Goal: Transaction & Acquisition: Purchase product/service

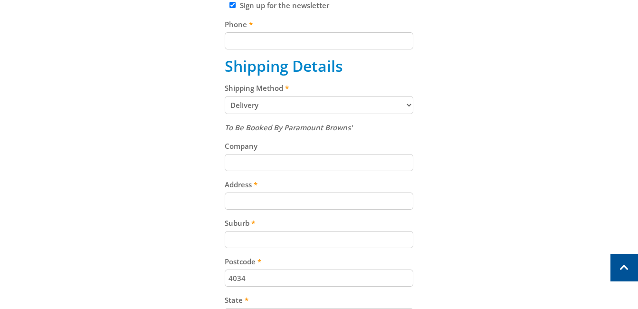
scroll to position [367, 0]
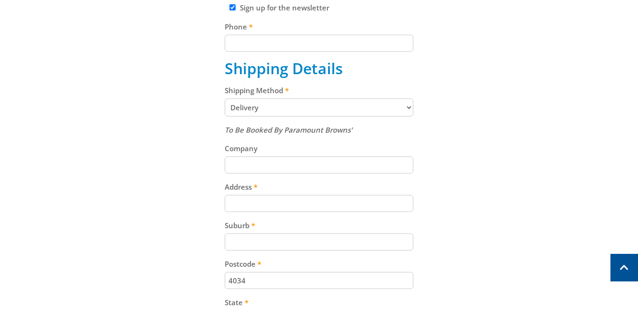
click at [409, 108] on select "Pickup from Gepps Cross Delivery" at bounding box center [319, 107] width 189 height 18
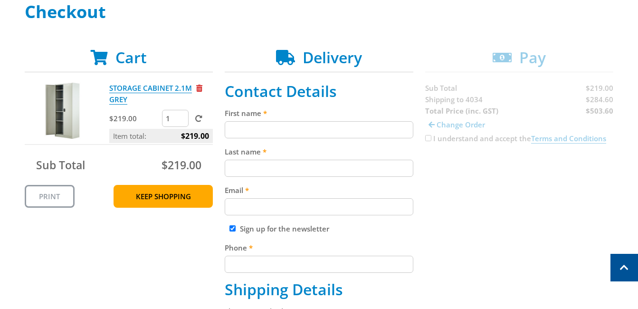
scroll to position [136, 0]
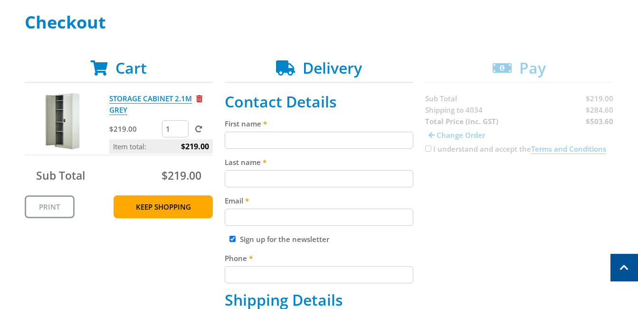
click at [174, 133] on input "1" at bounding box center [175, 128] width 27 height 17
click at [181, 127] on input "2" at bounding box center [175, 128] width 27 height 17
click at [181, 127] on input "3" at bounding box center [175, 128] width 27 height 17
click at [181, 127] on input "4" at bounding box center [175, 128] width 27 height 17
click at [181, 127] on input "5" at bounding box center [175, 128] width 27 height 17
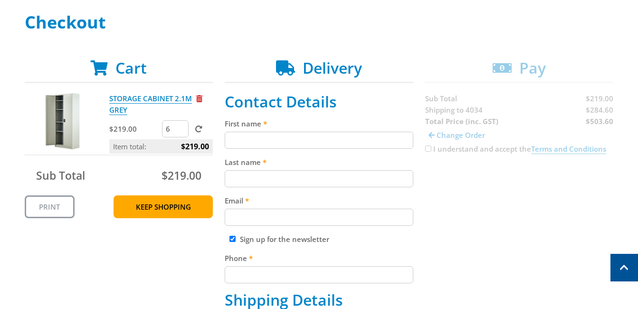
type input "6"
click at [181, 127] on input "6" at bounding box center [175, 128] width 27 height 17
click at [197, 127] on span at bounding box center [198, 128] width 7 height 7
click at [0, 0] on input "submit" at bounding box center [0, 0] width 0 height 0
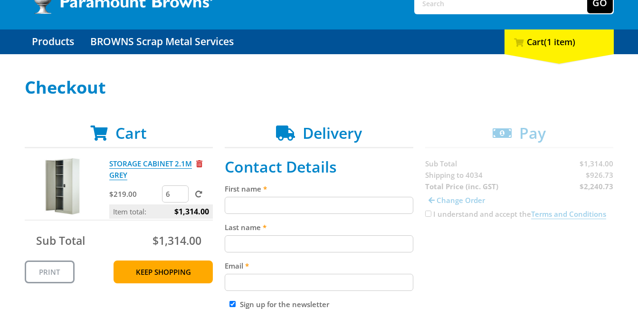
scroll to position [73, 0]
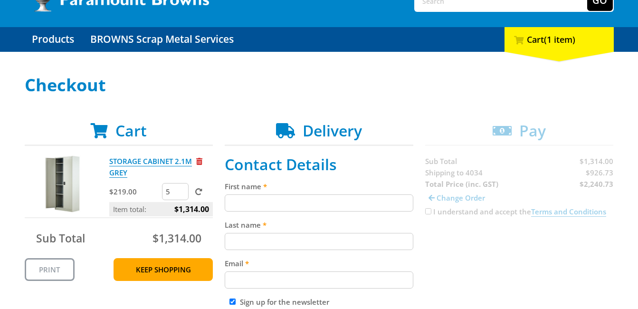
click at [181, 193] on input "5" at bounding box center [175, 191] width 27 height 17
click at [181, 193] on input "4" at bounding box center [175, 191] width 27 height 17
click at [181, 193] on input "3" at bounding box center [175, 191] width 27 height 17
click at [181, 193] on input "2" at bounding box center [175, 191] width 27 height 17
click at [181, 193] on input "1" at bounding box center [175, 191] width 27 height 17
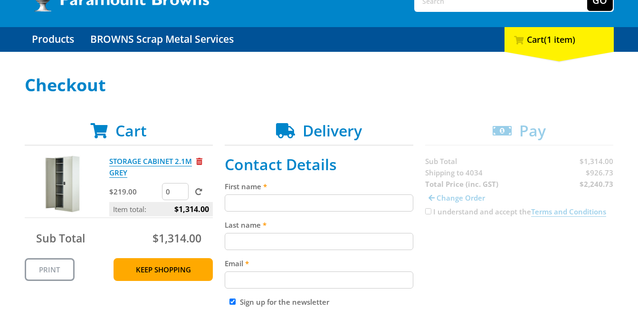
click at [181, 193] on input "0" at bounding box center [175, 191] width 27 height 17
click at [181, 190] on input "1" at bounding box center [175, 191] width 27 height 17
type input "2"
click at [181, 190] on input "2" at bounding box center [175, 191] width 27 height 17
click at [198, 193] on span at bounding box center [198, 191] width 7 height 7
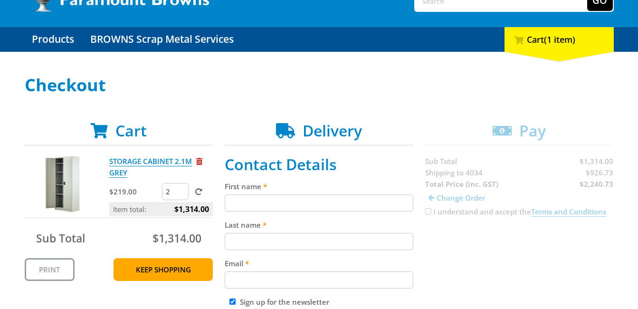
click at [0, 0] on input "submit" at bounding box center [0, 0] width 0 height 0
type input "1"
click at [181, 194] on input "1" at bounding box center [175, 191] width 27 height 17
click at [200, 190] on span at bounding box center [198, 191] width 7 height 7
click at [0, 0] on input "submit" at bounding box center [0, 0] width 0 height 0
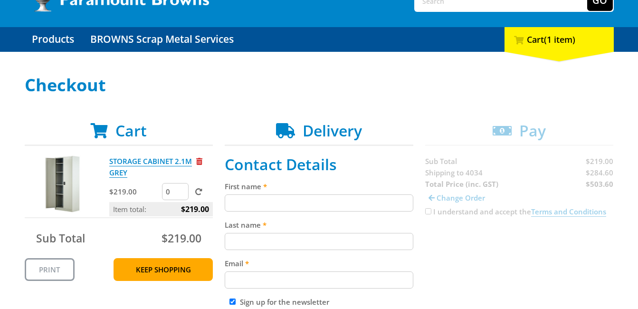
click at [182, 195] on input "0" at bounding box center [175, 191] width 27 height 17
click at [182, 194] on input "-1" at bounding box center [175, 191] width 27 height 17
click at [182, 188] on input "0" at bounding box center [175, 191] width 27 height 17
click at [182, 188] on input "1" at bounding box center [175, 191] width 27 height 17
click at [182, 189] on input "2" at bounding box center [175, 191] width 27 height 17
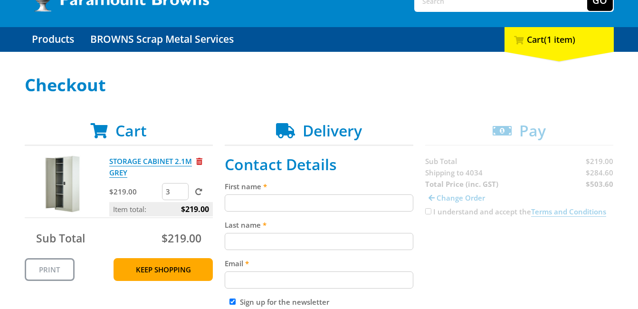
click at [182, 189] on input "3" at bounding box center [175, 191] width 27 height 17
click at [182, 189] on input "4" at bounding box center [175, 191] width 27 height 17
click at [182, 189] on input "5" at bounding box center [175, 191] width 27 height 17
type input "6"
click at [182, 189] on input "6" at bounding box center [175, 191] width 27 height 17
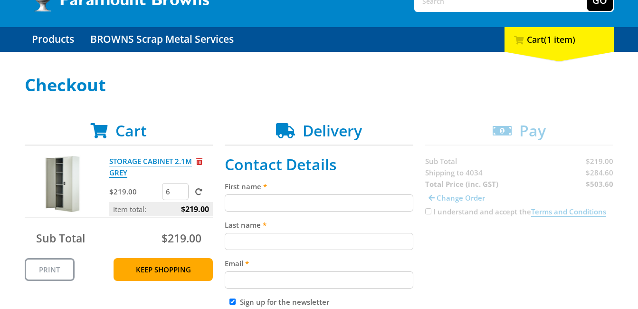
click at [199, 192] on span at bounding box center [198, 191] width 7 height 7
click at [0, 0] on input "submit" at bounding box center [0, 0] width 0 height 0
click at [182, 189] on input "7" at bounding box center [175, 191] width 27 height 17
click at [181, 189] on input "8" at bounding box center [175, 191] width 27 height 17
click at [181, 188] on input "9" at bounding box center [175, 191] width 27 height 17
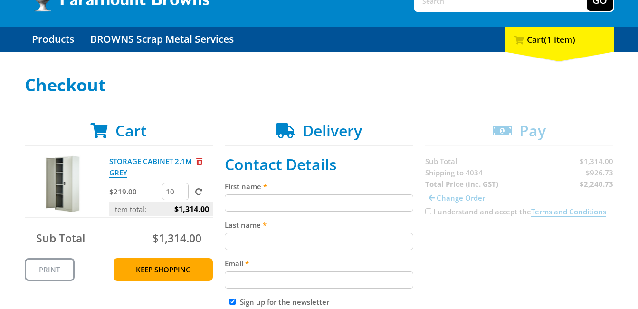
click at [181, 188] on input "10" at bounding box center [175, 191] width 27 height 17
click at [181, 188] on input "11" at bounding box center [175, 191] width 27 height 17
click at [181, 188] on input "12" at bounding box center [175, 191] width 27 height 17
click at [181, 188] on input "13" at bounding box center [175, 191] width 27 height 17
click at [181, 193] on input "9" at bounding box center [175, 191] width 27 height 17
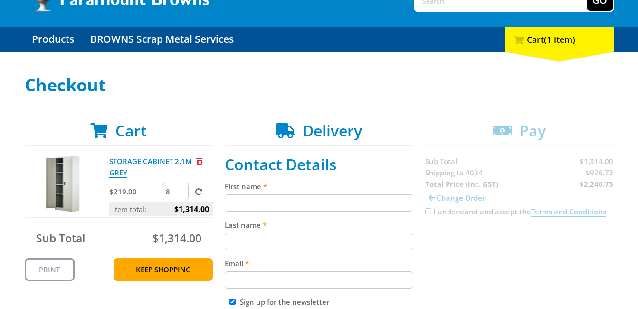
click at [181, 193] on input "8" at bounding box center [175, 191] width 27 height 17
click at [181, 193] on input "7" at bounding box center [175, 191] width 27 height 17
click at [181, 193] on input "6" at bounding box center [175, 191] width 27 height 17
click at [181, 193] on input "5" at bounding box center [175, 191] width 27 height 17
click at [181, 193] on input "4" at bounding box center [175, 191] width 27 height 17
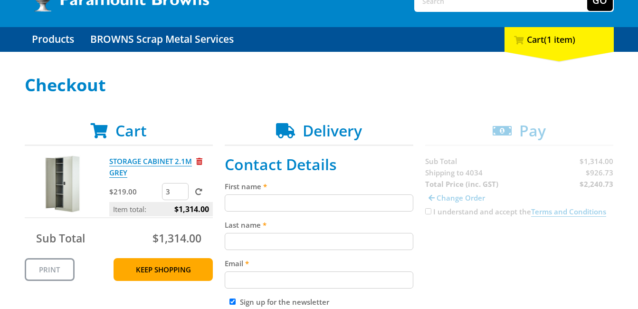
click at [181, 193] on input "3" at bounding box center [175, 191] width 27 height 17
click at [181, 193] on input "2" at bounding box center [175, 191] width 27 height 17
type input "1"
click at [181, 193] on input "1" at bounding box center [175, 191] width 27 height 17
click at [199, 192] on span at bounding box center [198, 191] width 7 height 7
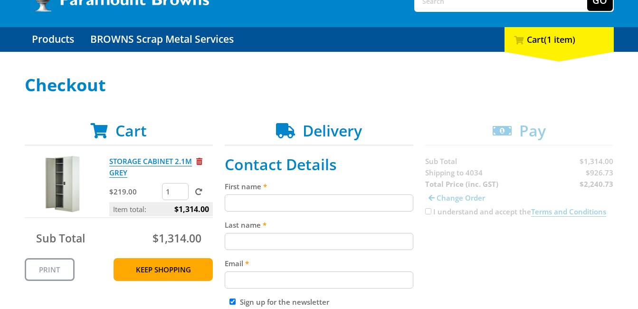
click at [0, 0] on input "submit" at bounding box center [0, 0] width 0 height 0
type input "2"
click at [182, 188] on input "2" at bounding box center [175, 191] width 27 height 17
click at [197, 188] on span at bounding box center [198, 191] width 7 height 7
click at [0, 0] on input "submit" at bounding box center [0, 0] width 0 height 0
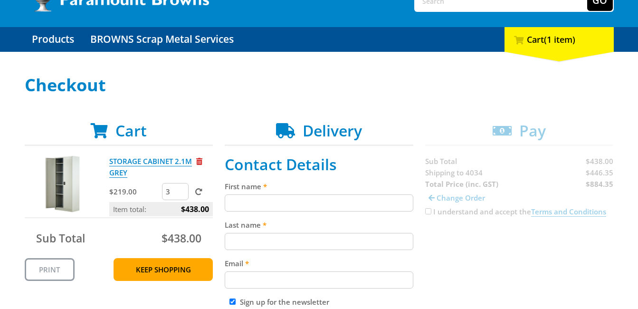
click at [182, 188] on input "3" at bounding box center [175, 191] width 27 height 17
type input "4"
click at [182, 188] on input "4" at bounding box center [175, 191] width 27 height 17
click at [197, 191] on span at bounding box center [198, 191] width 7 height 7
click at [0, 0] on input "submit" at bounding box center [0, 0] width 0 height 0
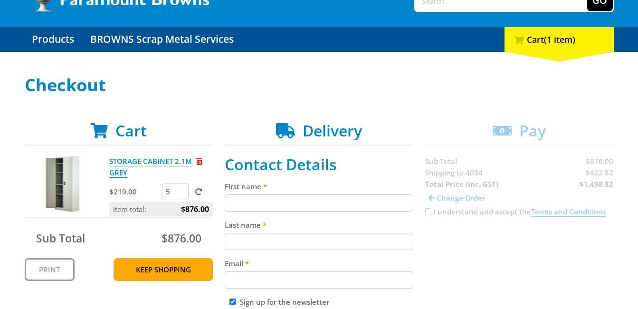
click at [181, 189] on input "5" at bounding box center [175, 191] width 27 height 17
type input "6"
click at [181, 188] on input "6" at bounding box center [175, 191] width 27 height 17
click at [198, 192] on span at bounding box center [198, 191] width 7 height 7
click at [0, 0] on input "submit" at bounding box center [0, 0] width 0 height 0
